Goal: Transaction & Acquisition: Purchase product/service

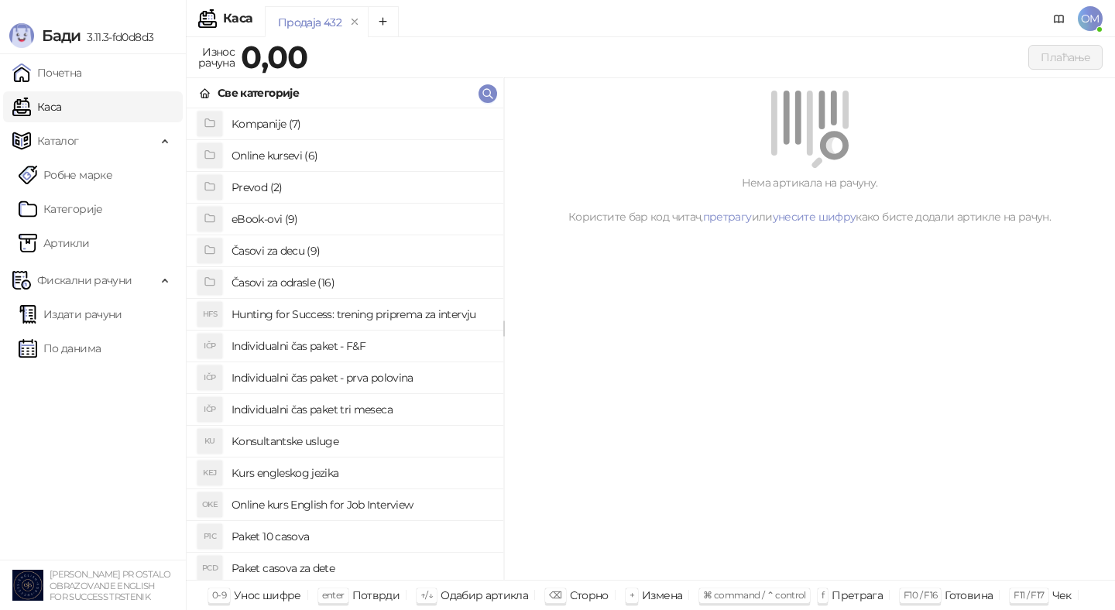
click at [344, 284] on h4 "Časovi za odrasle (16)" at bounding box center [361, 282] width 259 height 25
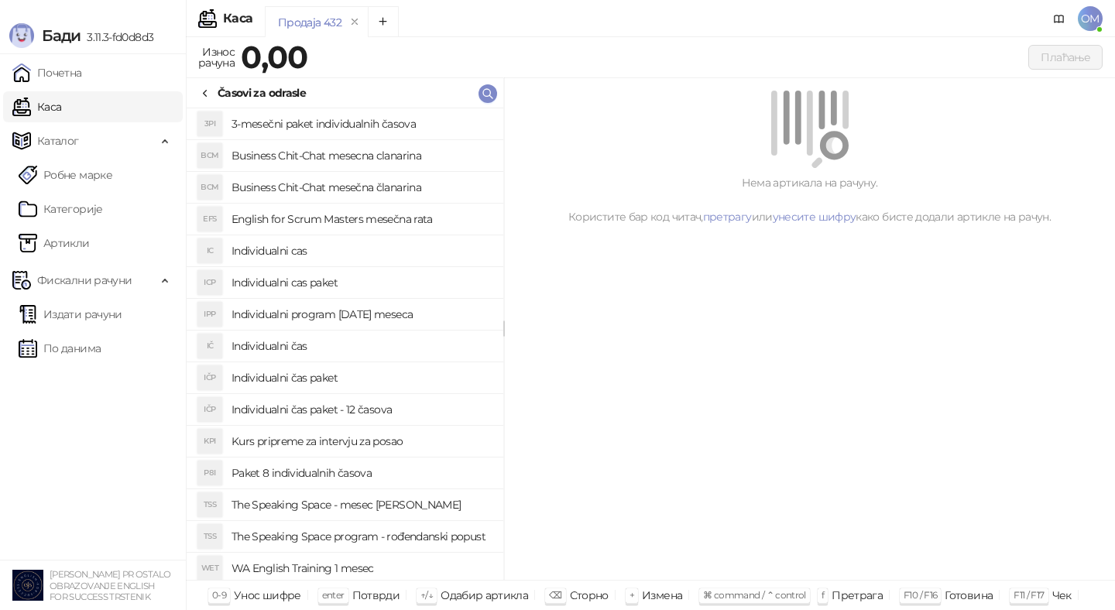
click at [205, 88] on icon at bounding box center [205, 94] width 12 height 12
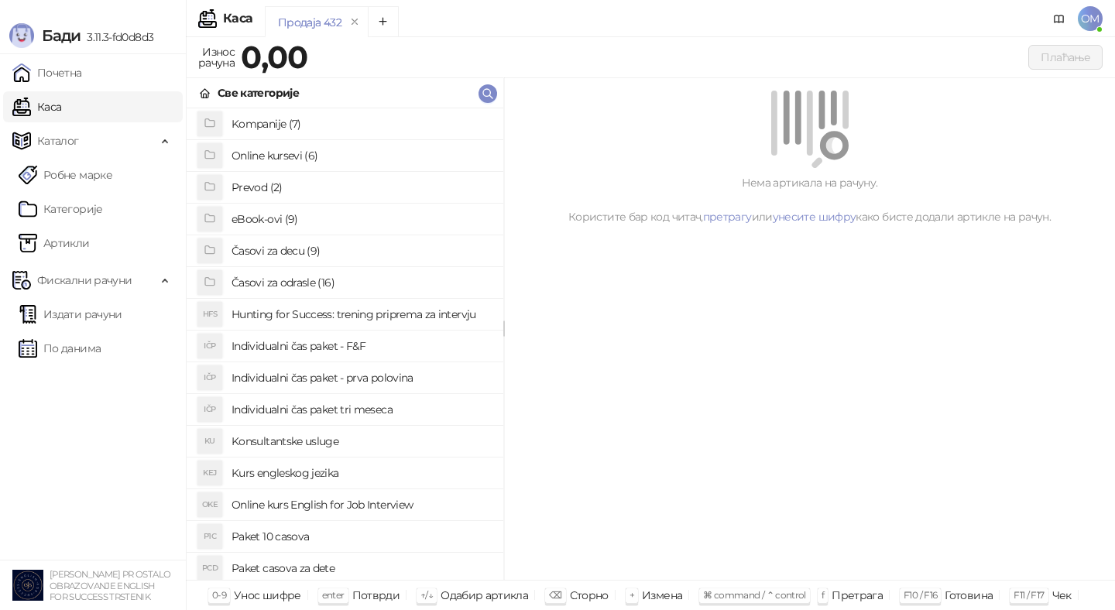
click at [263, 225] on h4 "eBook-ovi (9)" at bounding box center [361, 219] width 259 height 25
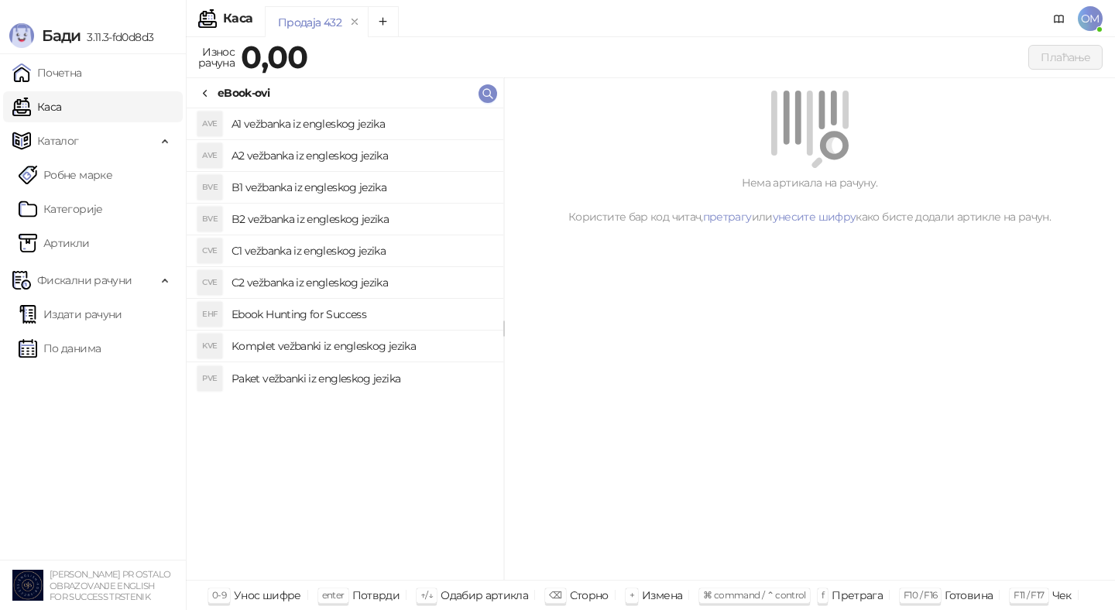
click at [317, 374] on h4 "Paket vežbanki iz engleskog jezika" at bounding box center [361, 378] width 259 height 25
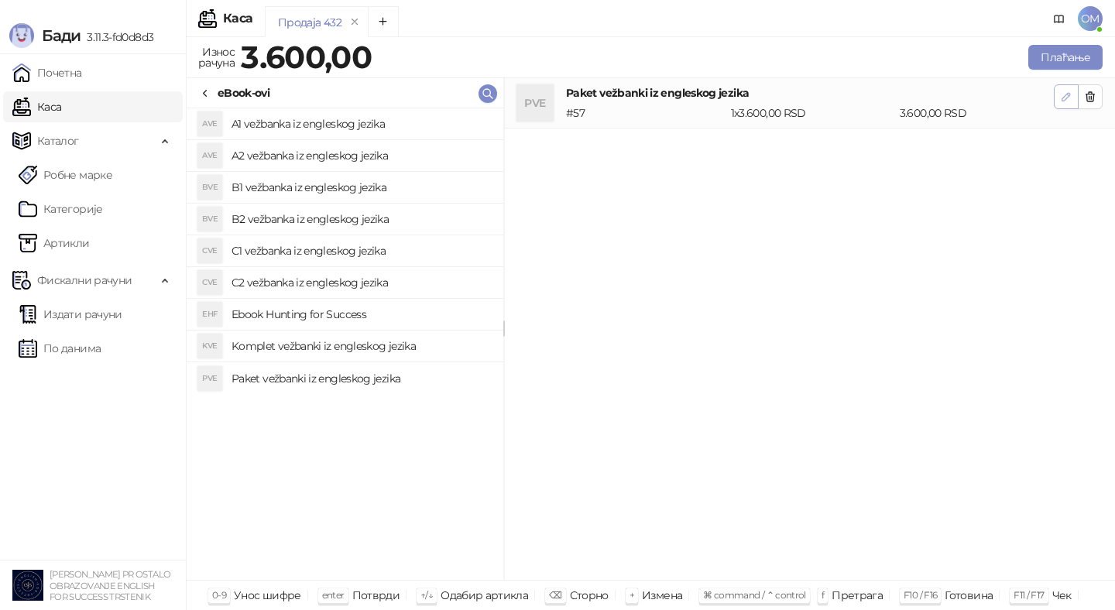
click at [1061, 96] on icon "button" at bounding box center [1066, 97] width 12 height 12
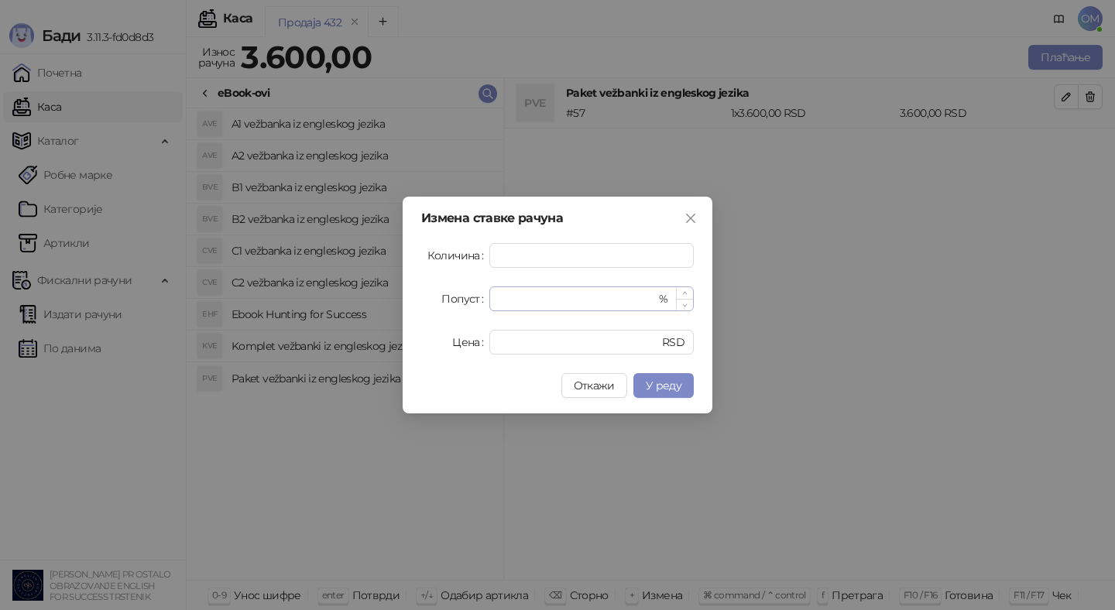
click at [659, 301] on div "* %" at bounding box center [591, 299] width 204 height 25
click at [623, 301] on input "*" at bounding box center [577, 298] width 157 height 23
type input "**"
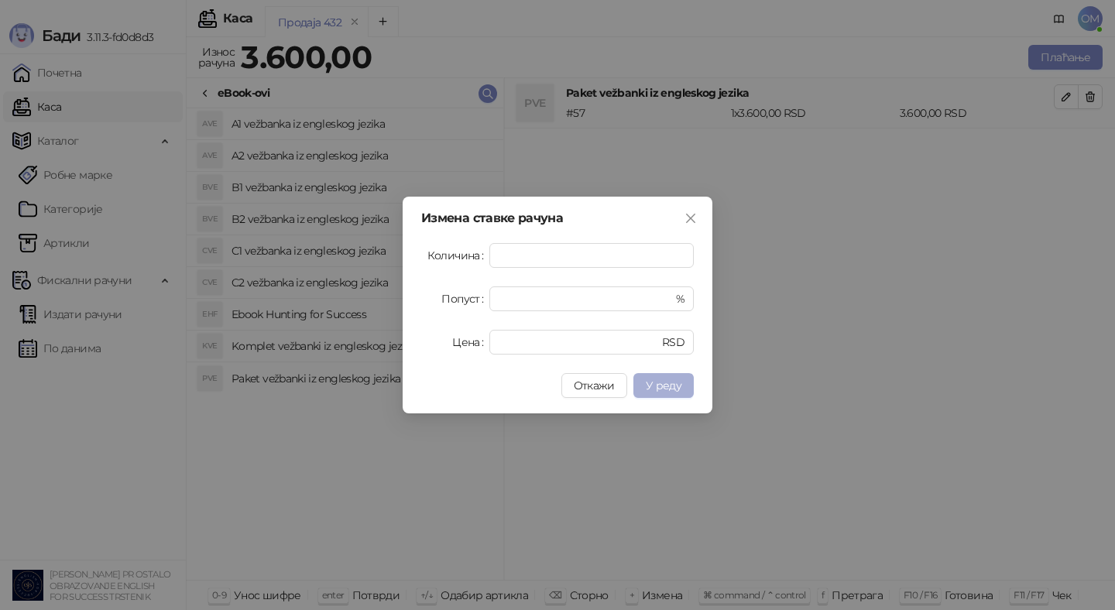
click at [674, 380] on span "У реду" at bounding box center [664, 386] width 36 height 14
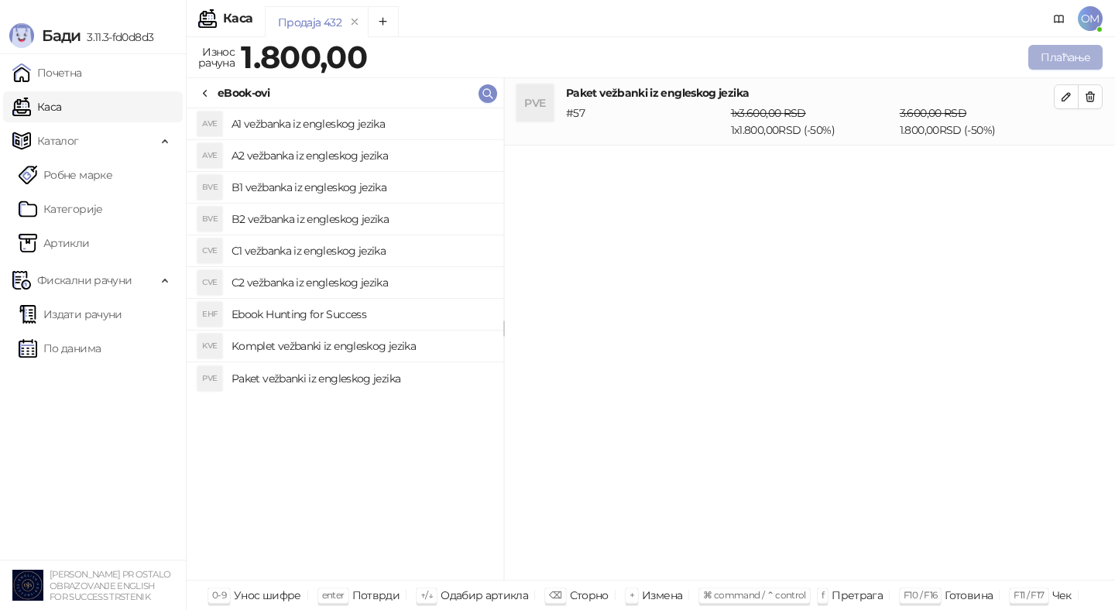
click at [1041, 54] on button "Плаћање" at bounding box center [1065, 57] width 74 height 25
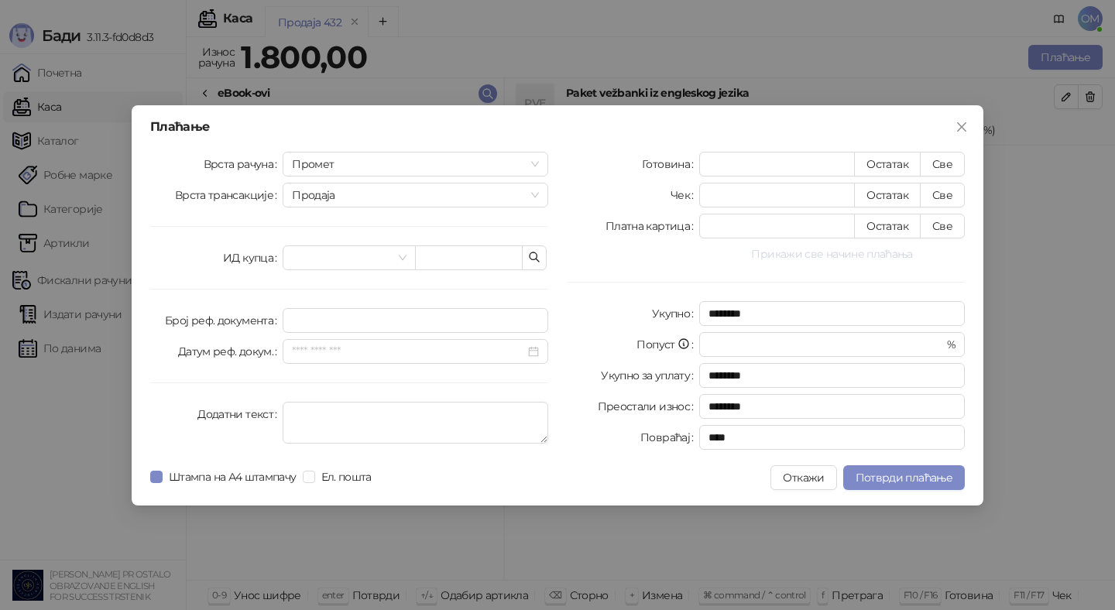
click at [849, 256] on button "Прикажи све начине плаћања" at bounding box center [832, 254] width 266 height 19
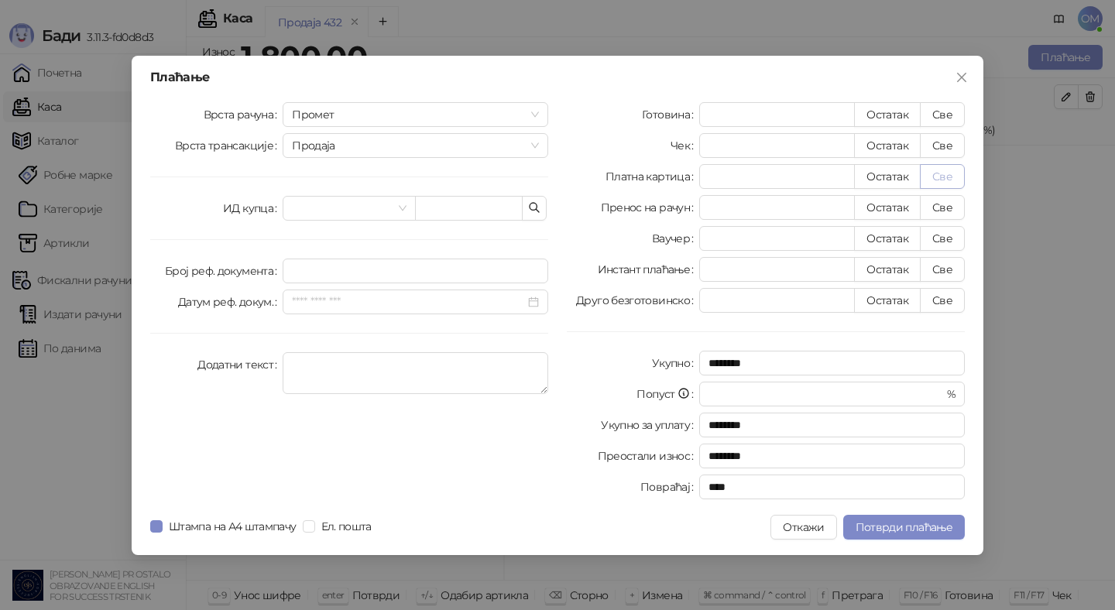
click at [955, 172] on button "Све" at bounding box center [942, 176] width 45 height 25
type input "****"
click at [915, 527] on span "Потврди плаћање" at bounding box center [904, 527] width 97 height 14
